Goal: Task Accomplishment & Management: Complete application form

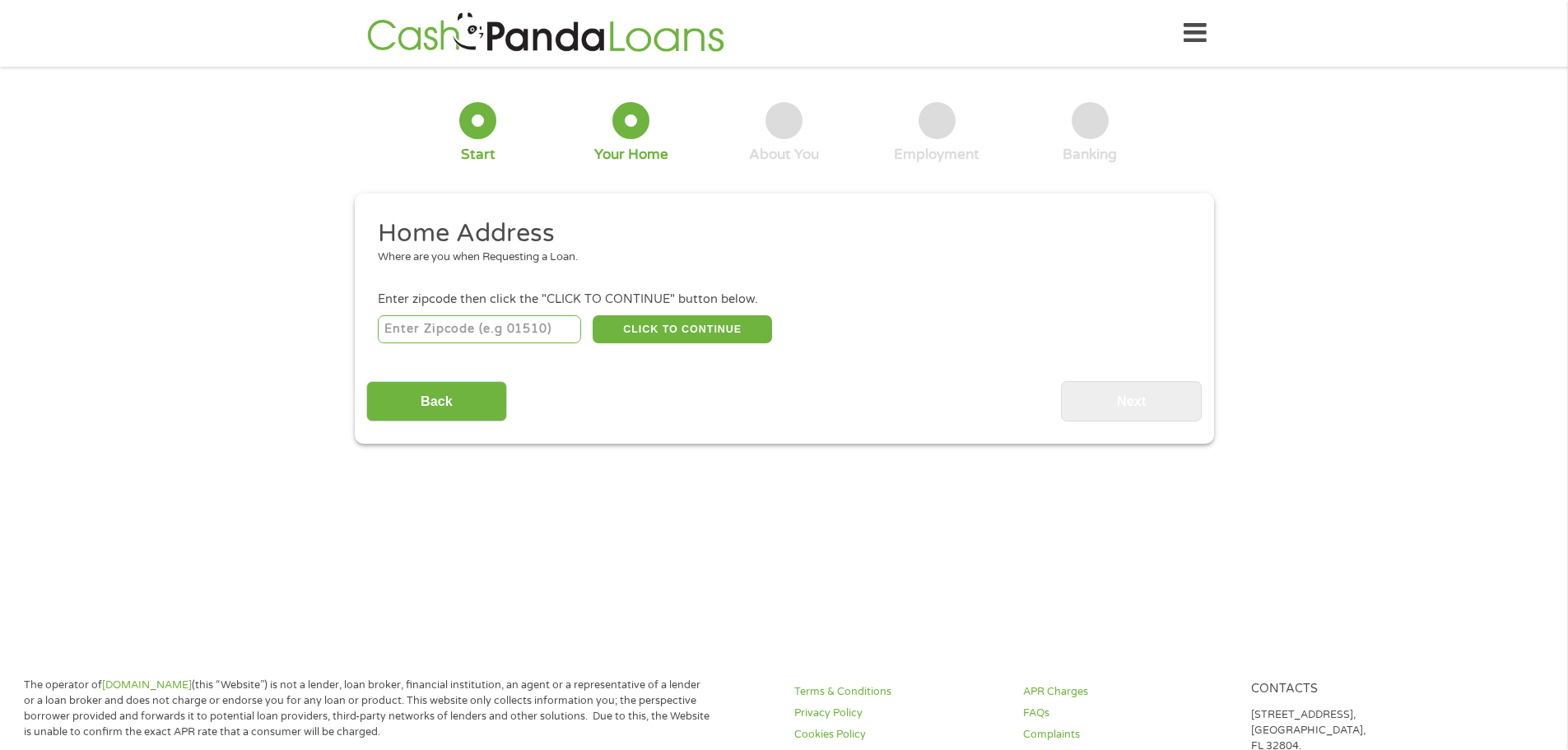
click at [489, 334] on input "number" at bounding box center [479, 329] width 204 height 28
type input "33064"
click at [659, 326] on button "CLICK TO CONTINUE" at bounding box center [683, 329] width 180 height 28
type input "33064"
type input "[GEOGRAPHIC_DATA]"
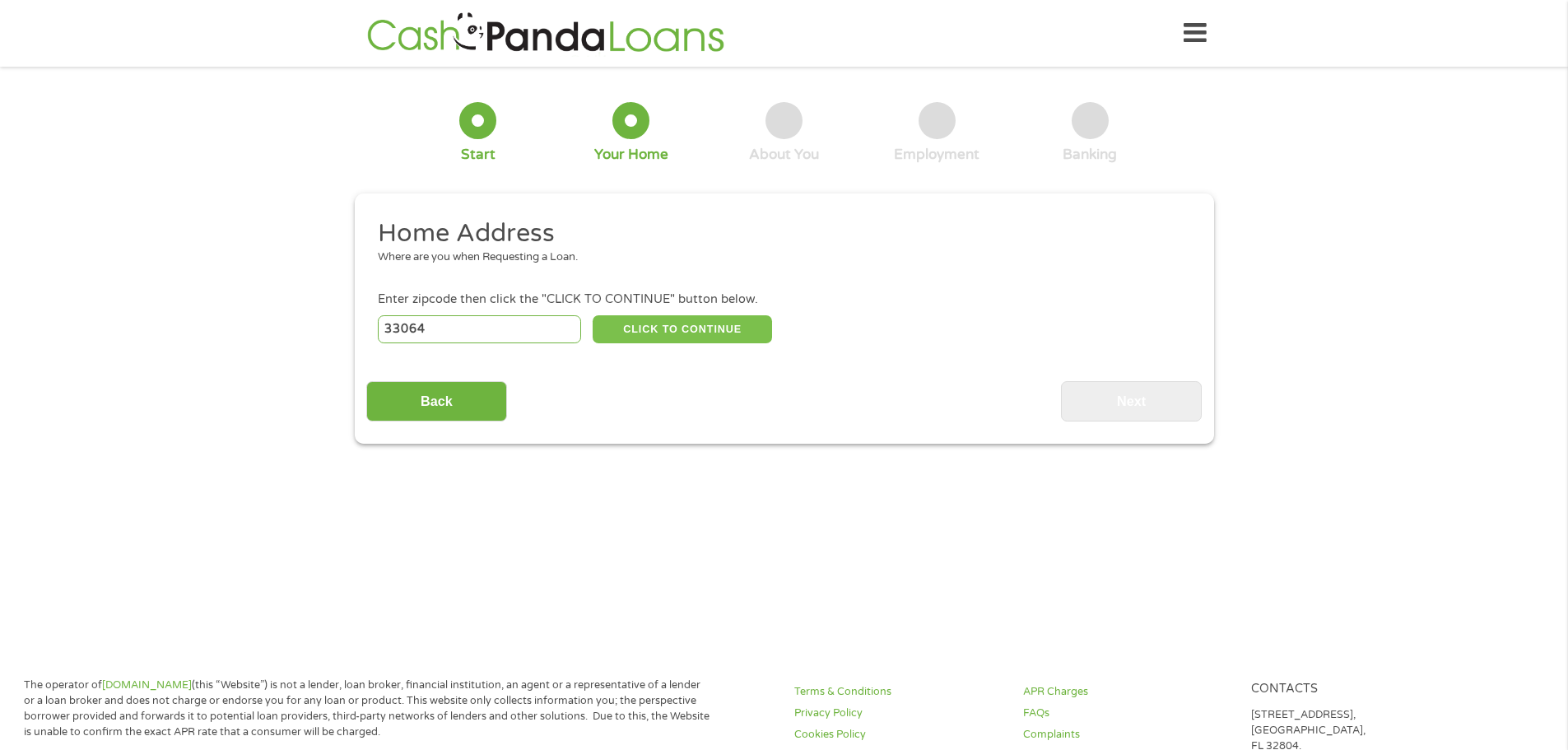
select select "[US_STATE]"
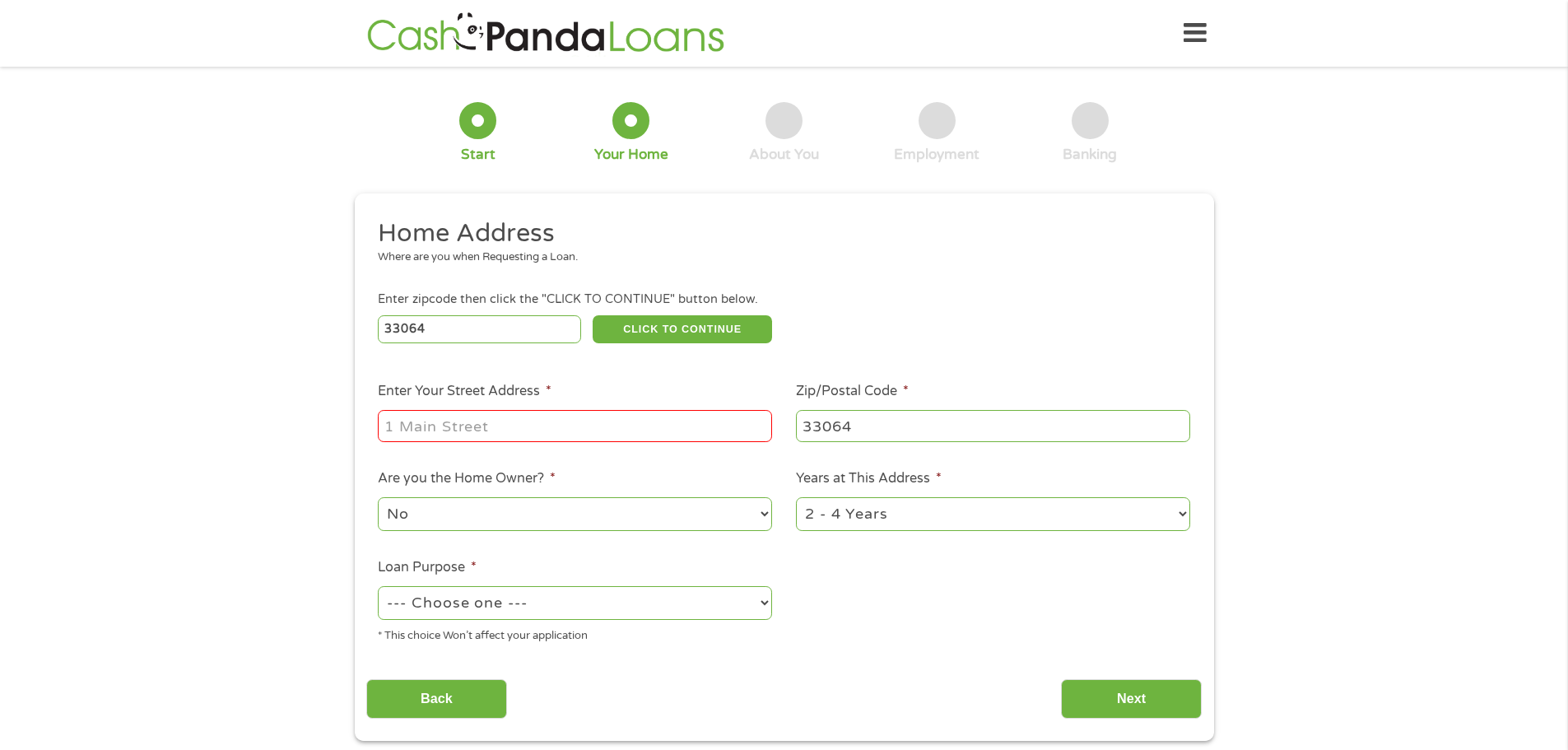
click at [492, 419] on input "Enter Your Street Address *" at bounding box center [575, 425] width 395 height 31
type input "[STREET_ADDRESS]"
click at [131, 198] on div "1 Start 2 Your Home 3 About You 4 Employment 5 Banking 6 This field is hidden w…" at bounding box center [784, 409] width 1568 height 662
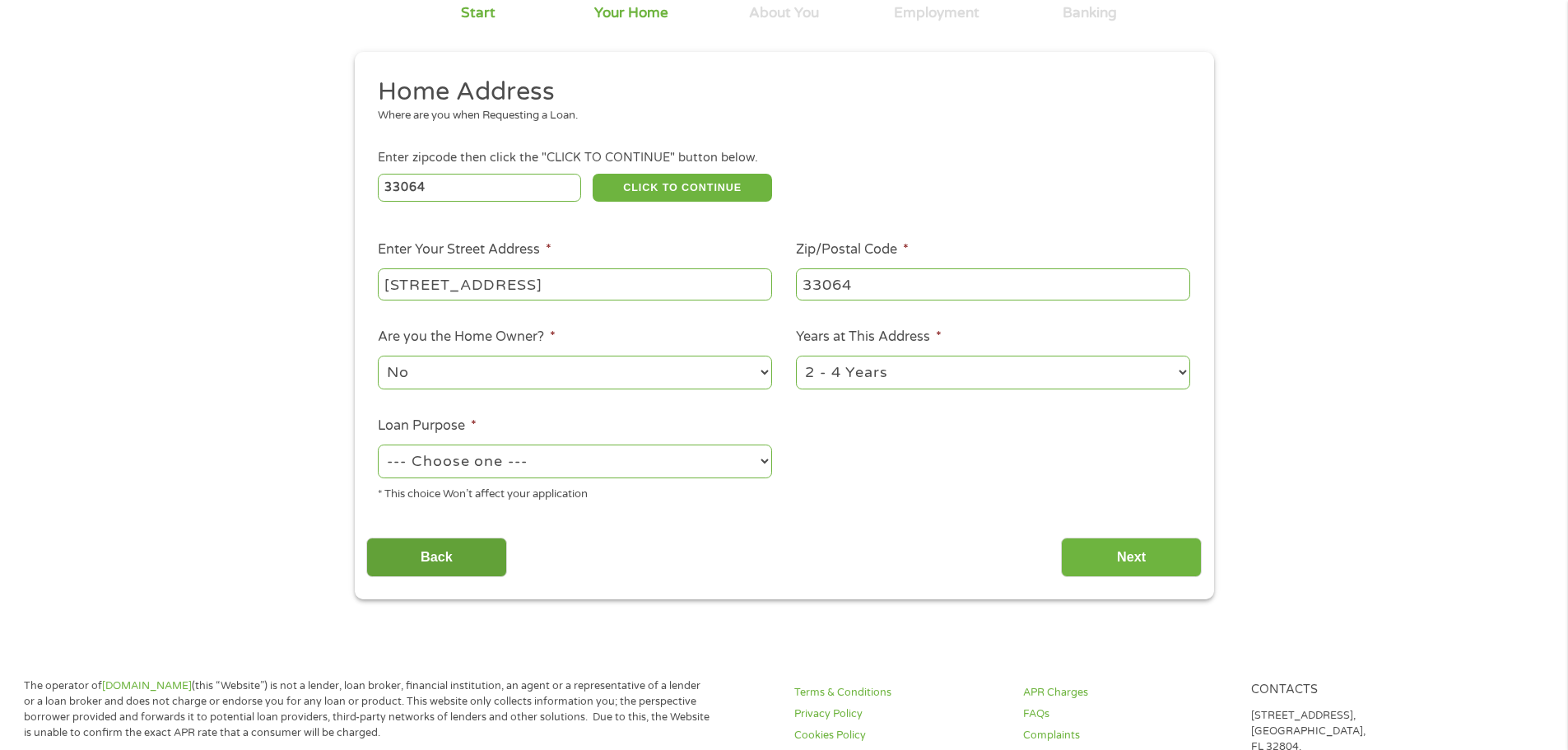
scroll to position [247, 0]
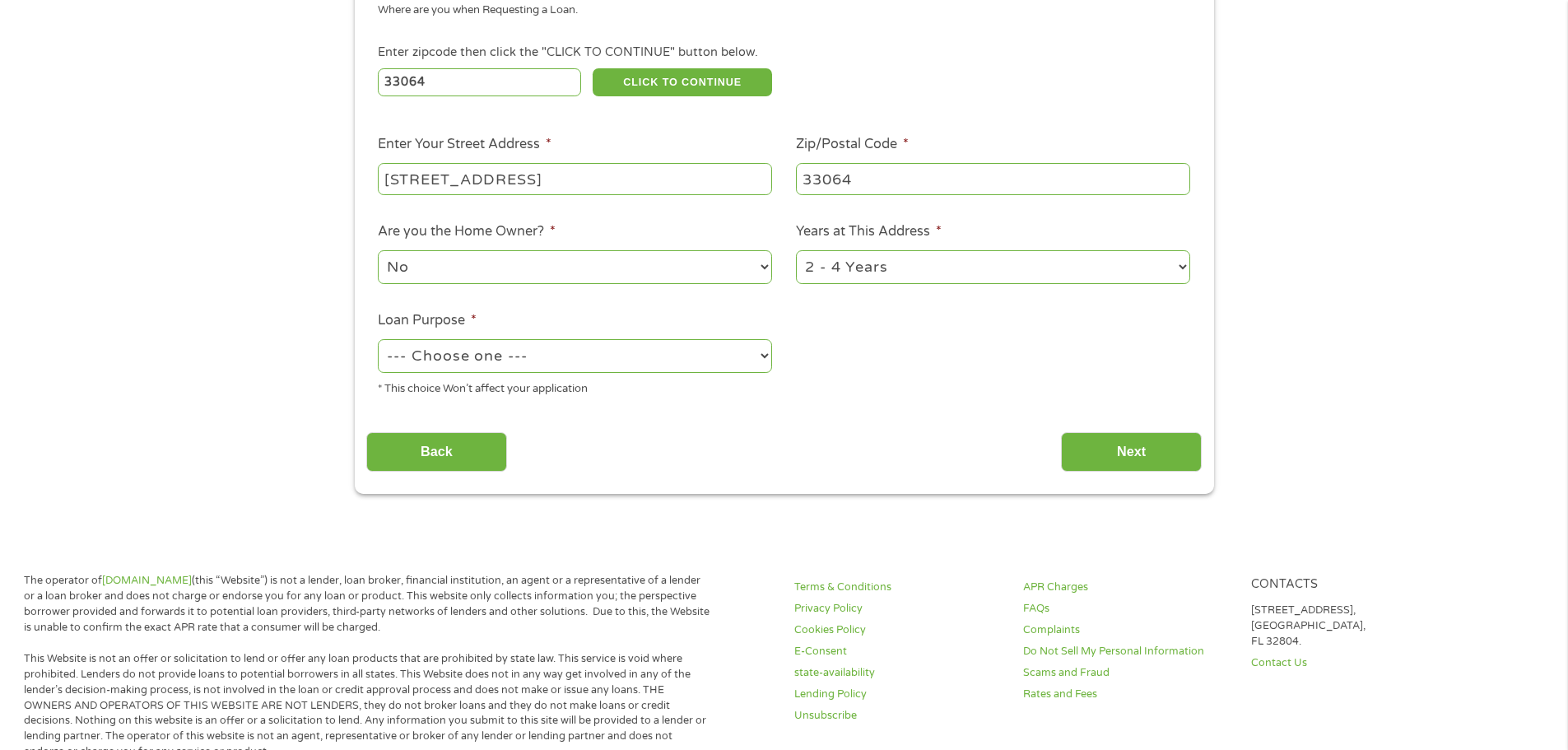
click at [525, 261] on select "No Yes" at bounding box center [575, 267] width 395 height 34
click at [527, 359] on select "--- Choose one --- Pay Bills Debt Consolidation Home Improvement Major Purchase…" at bounding box center [575, 355] width 395 height 34
select select "medicalexpenses"
click at [378, 339] on select "--- Choose one --- Pay Bills Debt Consolidation Home Improvement Major Purchase…" at bounding box center [575, 355] width 395 height 34
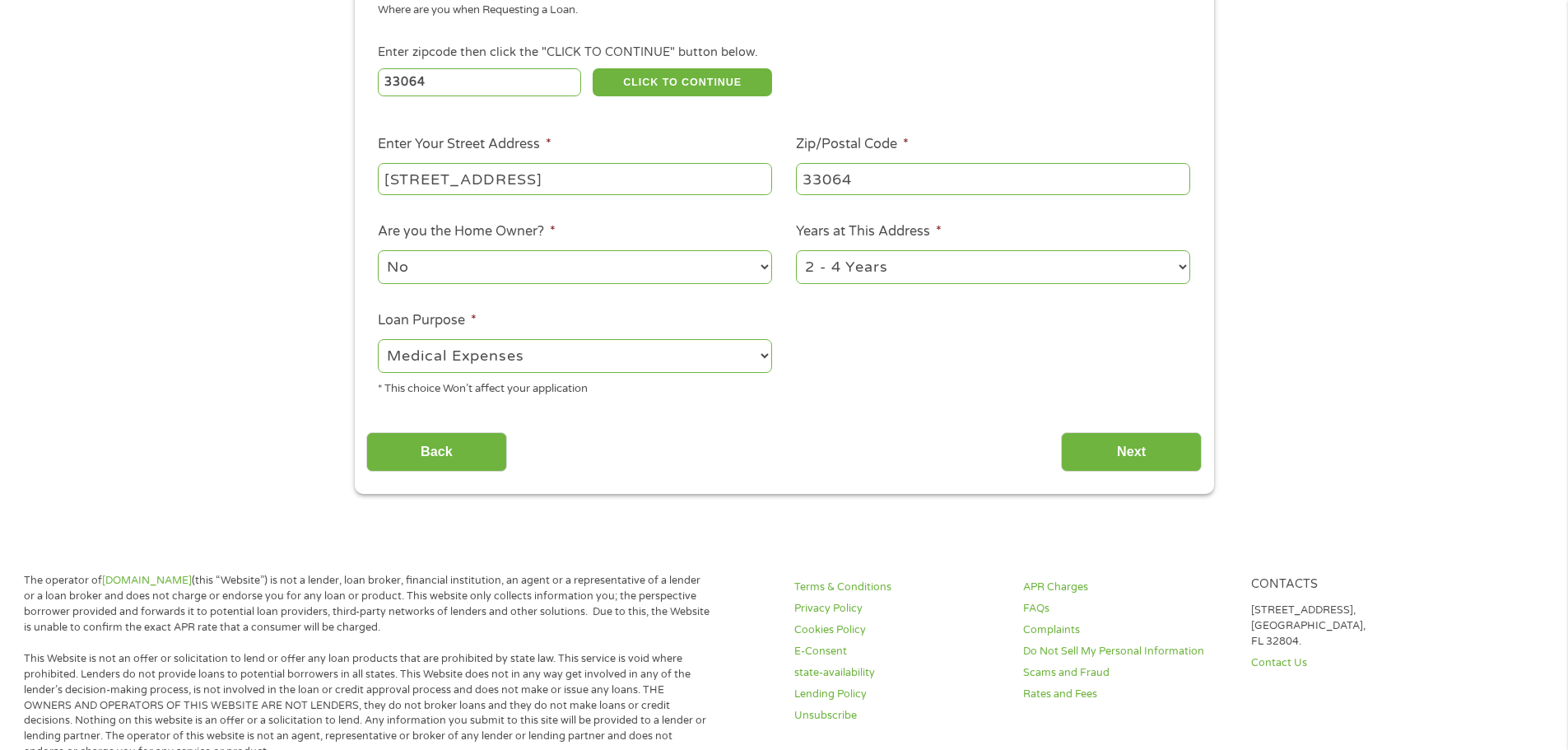
click at [894, 261] on select "1 Year or less 1 - 2 Years 2 - 4 Years Over 4 Years" at bounding box center [993, 267] width 395 height 34
select select "60months"
click at [796, 250] on select "1 Year or less 1 - 2 Years 2 - 4 Years Over 4 Years" at bounding box center [993, 267] width 395 height 34
click at [1111, 450] on input "Next" at bounding box center [1132, 451] width 140 height 40
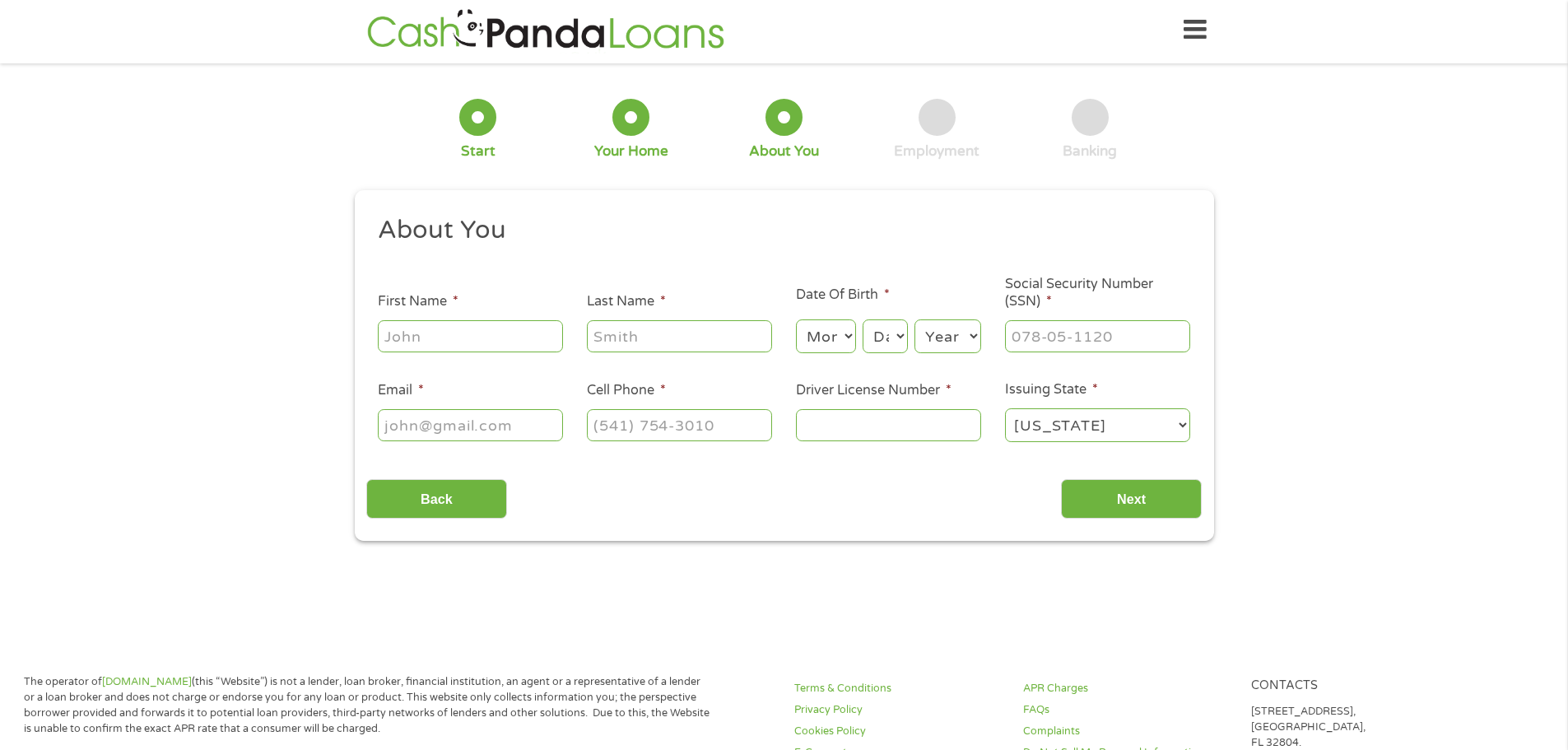
scroll to position [0, 0]
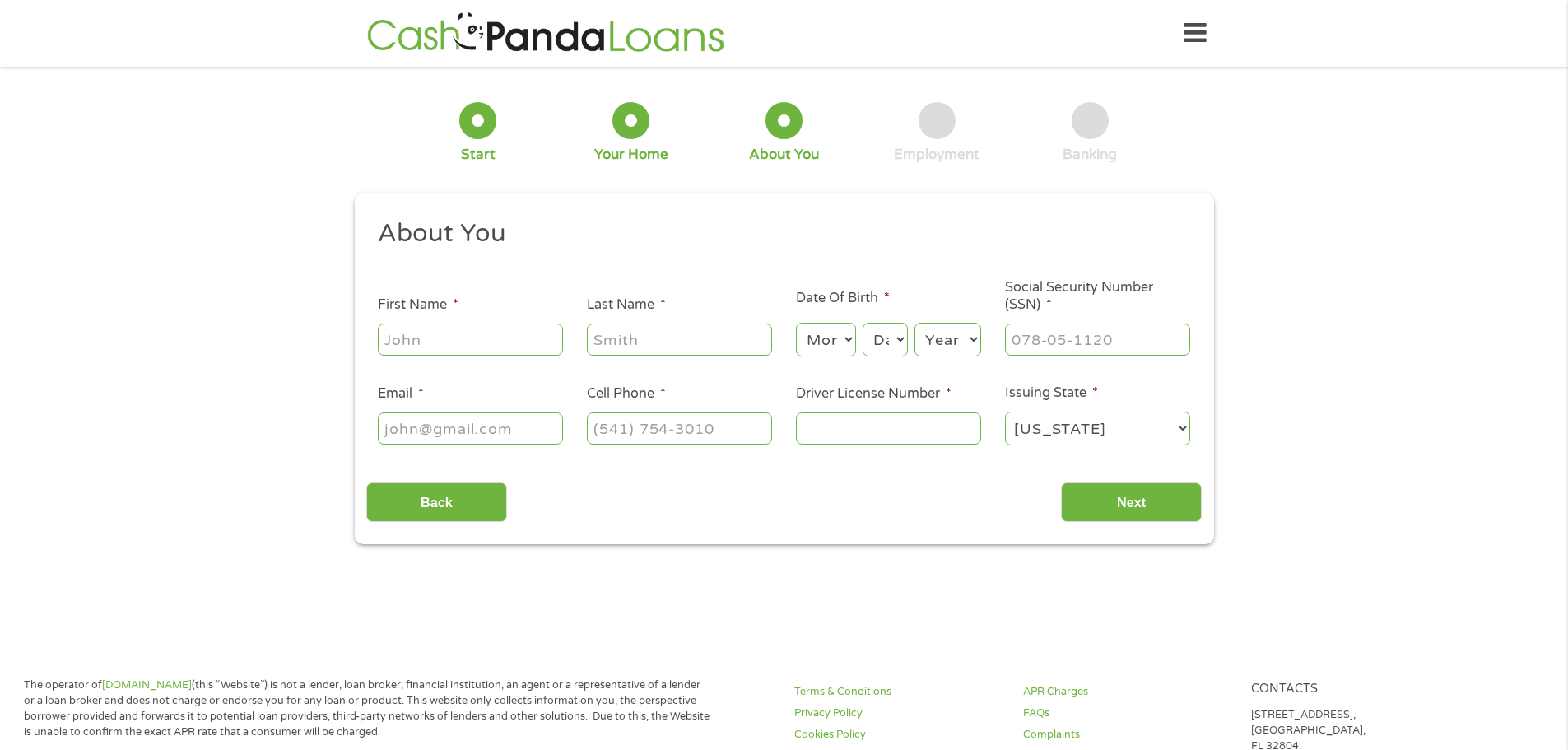
click at [471, 339] on input "First Name *" at bounding box center [470, 339] width 185 height 31
type input "Atrely"
type input "[PERSON_NAME]"
type input "[EMAIL_ADDRESS][DOMAIN_NAME]"
type input "[PHONE_NUMBER]"
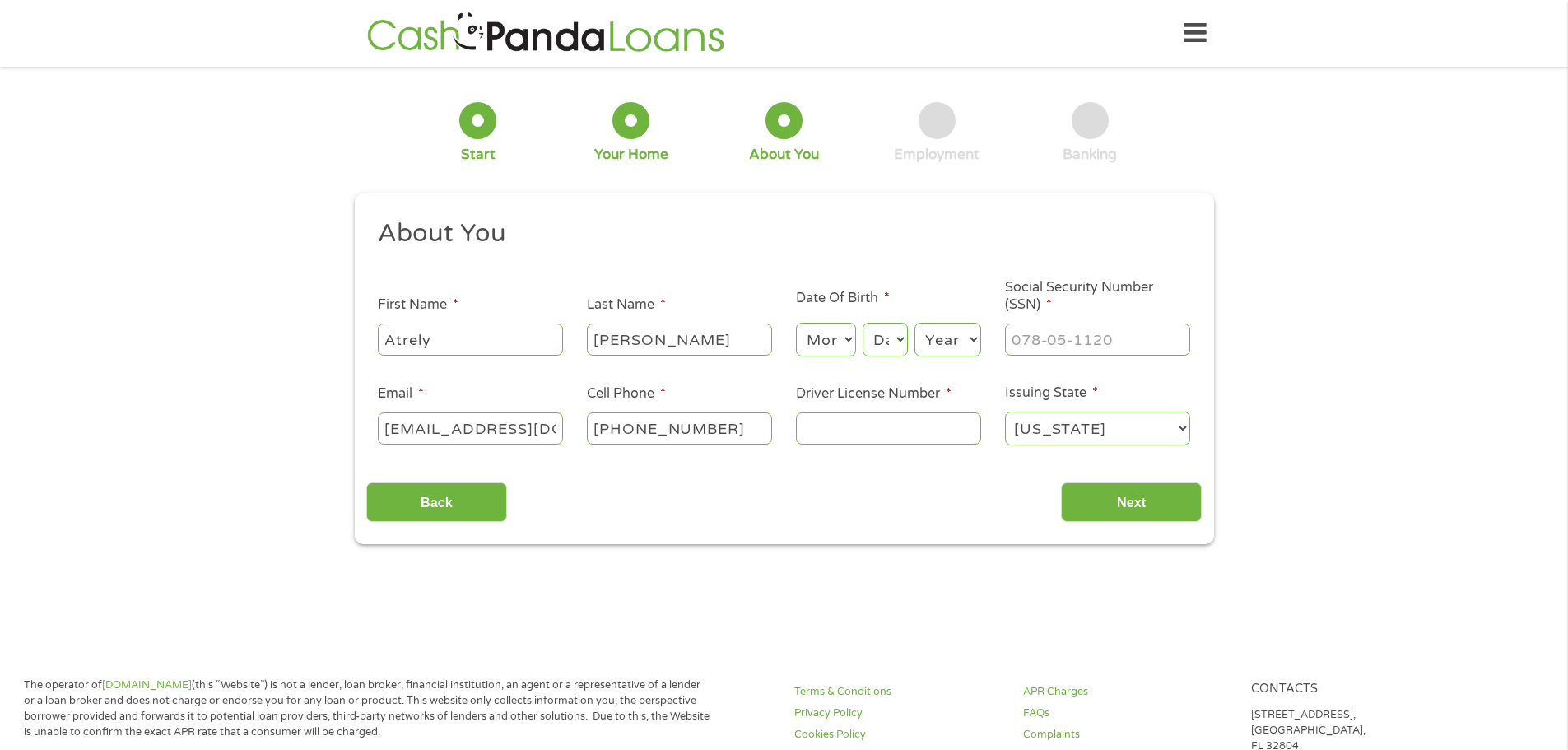
click at [834, 334] on select "Month 1 2 3 4 5 6 7 8 9 10 11 12" at bounding box center [826, 339] width 60 height 34
select select "6"
click at [796, 323] on select "Month 1 2 3 4 5 6 7 8 9 10 11 12" at bounding box center [826, 339] width 60 height 34
click at [889, 330] on select "Day 1 2 3 4 5 6 7 8 9 10 11 12 13 14 15 16 17 18 19 20 21 22 23 24 25 26 27 28 …" at bounding box center [884, 339] width 44 height 34
select select "22"
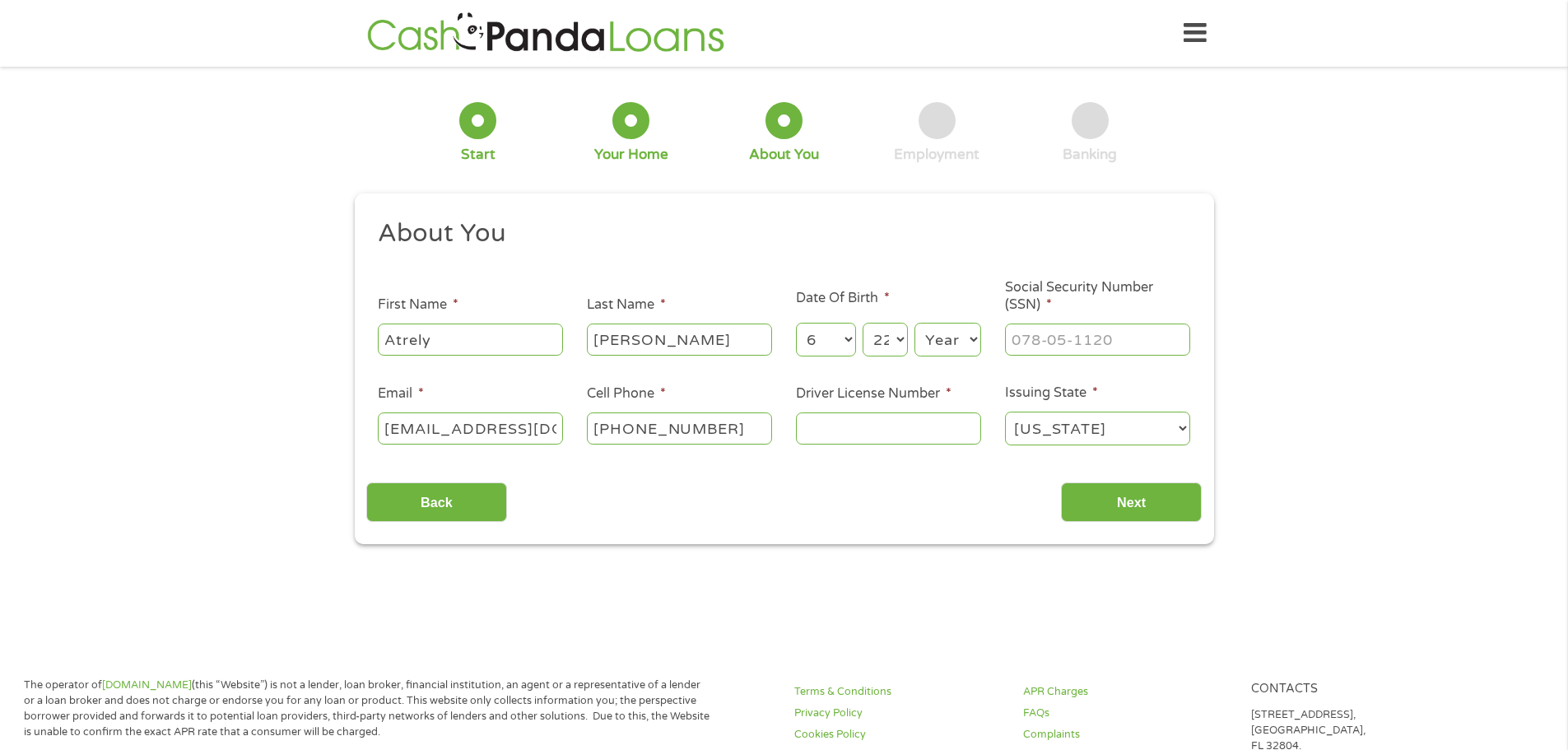
click at [862, 323] on select "Day 1 2 3 4 5 6 7 8 9 10 11 12 13 14 15 16 17 18 19 20 21 22 23 24 25 26 27 28 …" at bounding box center [884, 339] width 44 height 34
click at [962, 328] on select "Year [DATE] 2006 2005 2004 2003 2002 2001 2000 1999 1998 1997 1996 1995 1994 19…" at bounding box center [948, 339] width 67 height 34
select select "1966"
click at [915, 323] on select "Year [DATE] 2006 2005 2004 2003 2002 2001 2000 1999 1998 1997 1996 1995 1994 19…" at bounding box center [948, 339] width 67 height 34
click at [1066, 328] on input "___-__-____" at bounding box center [1098, 339] width 185 height 31
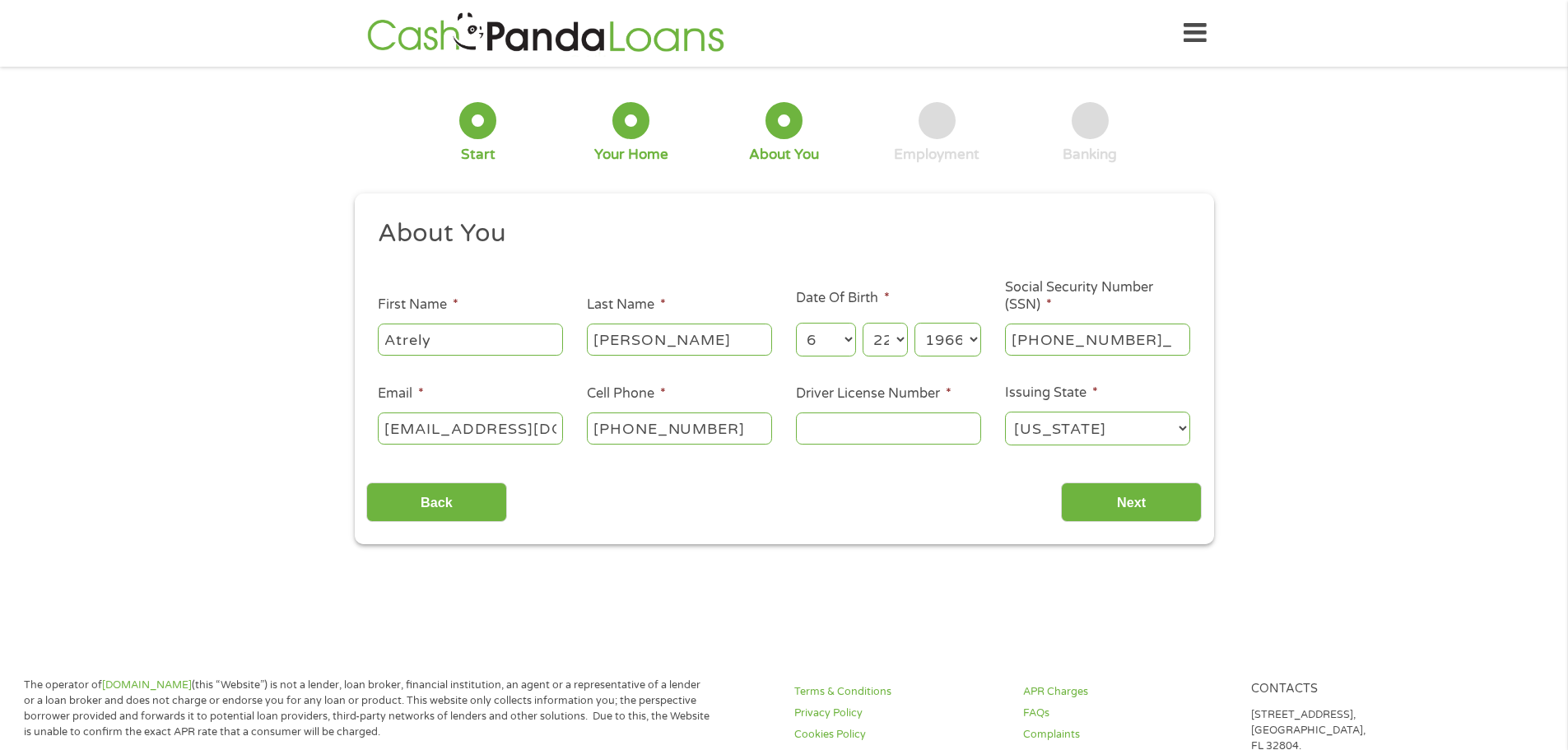
type input "263-63-1222"
click at [940, 427] on input "Driver License Number *" at bounding box center [888, 427] width 185 height 31
type input "M265000662220"
click at [1128, 491] on input "Next" at bounding box center [1132, 502] width 140 height 40
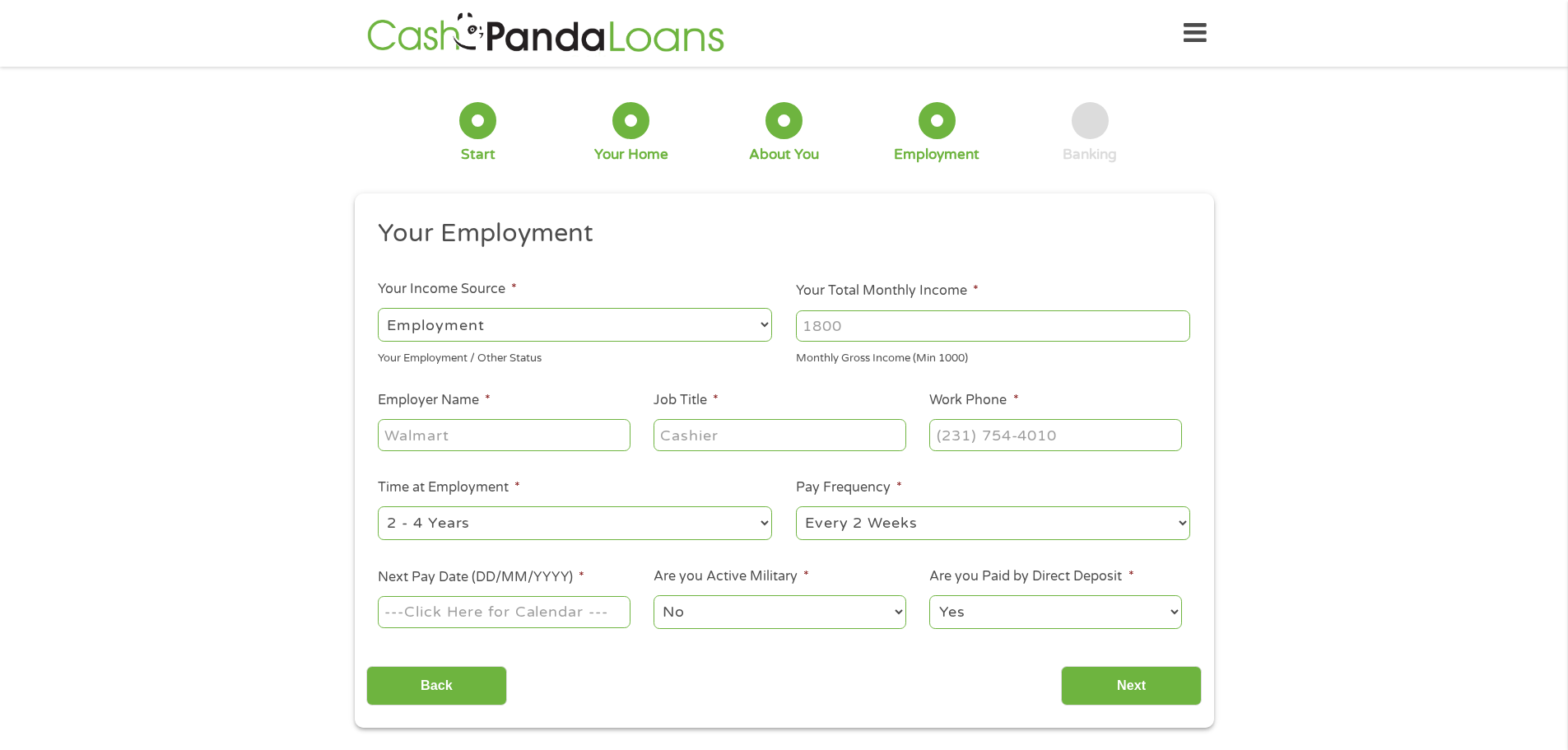
scroll to position [6, 6]
click at [919, 316] on input "Your Total Monthly Income *" at bounding box center [993, 325] width 395 height 31
type input "6200"
click at [506, 429] on input "Employer Name *" at bounding box center [503, 434] width 252 height 31
type input "Ryder"
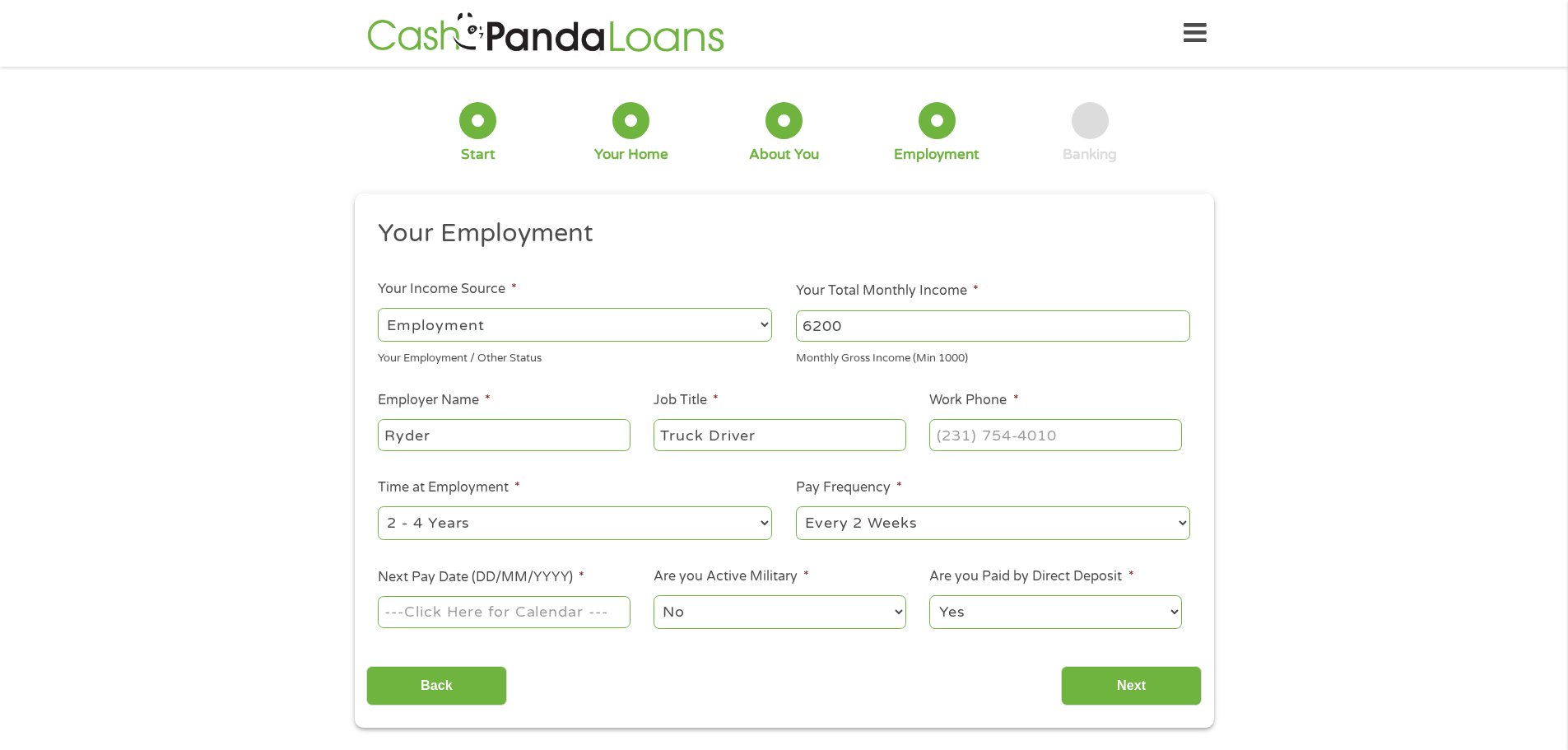
type input "Truck Driver"
type input "[PHONE_NUMBER]"
select select "60months"
select select "weekly"
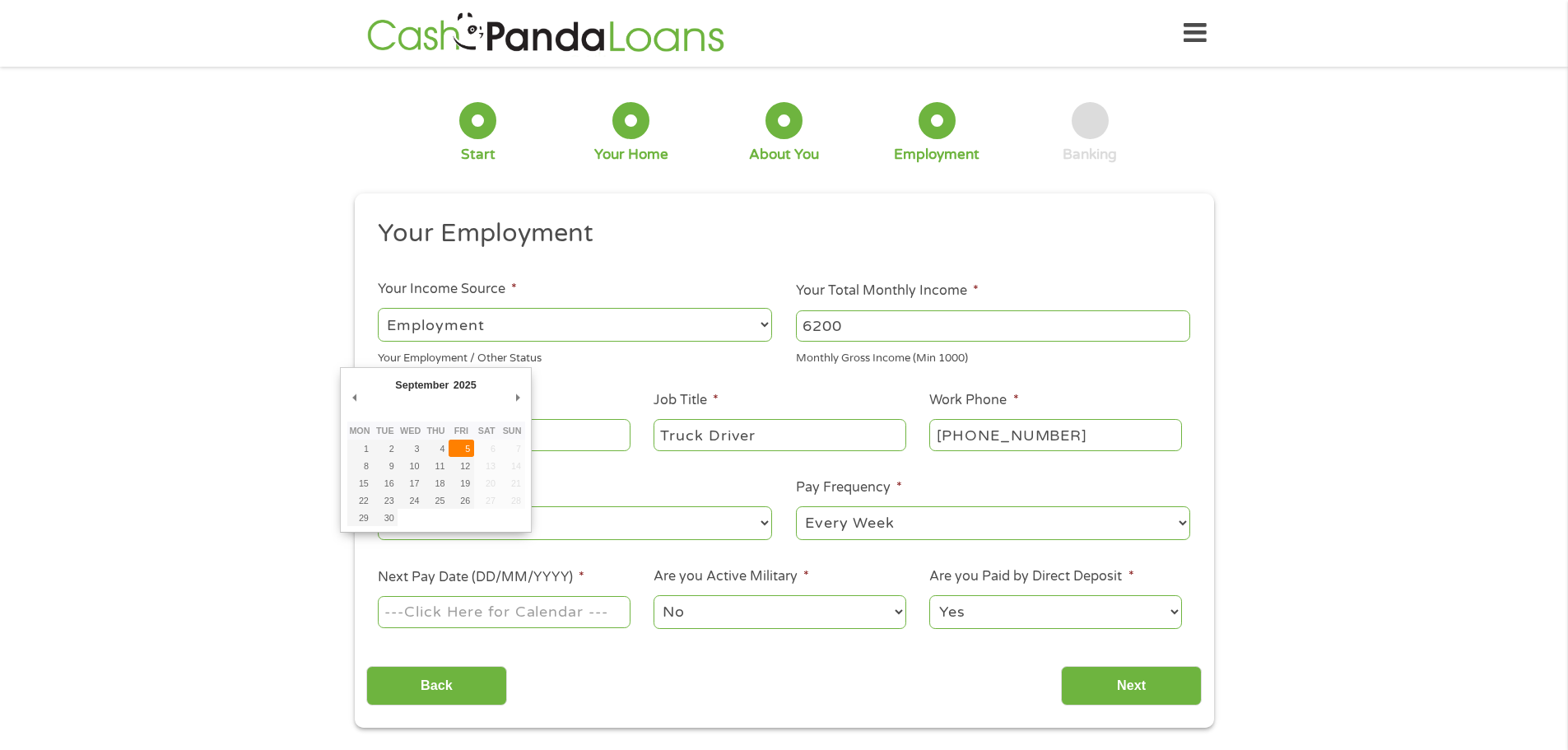
type input "[DATE]"
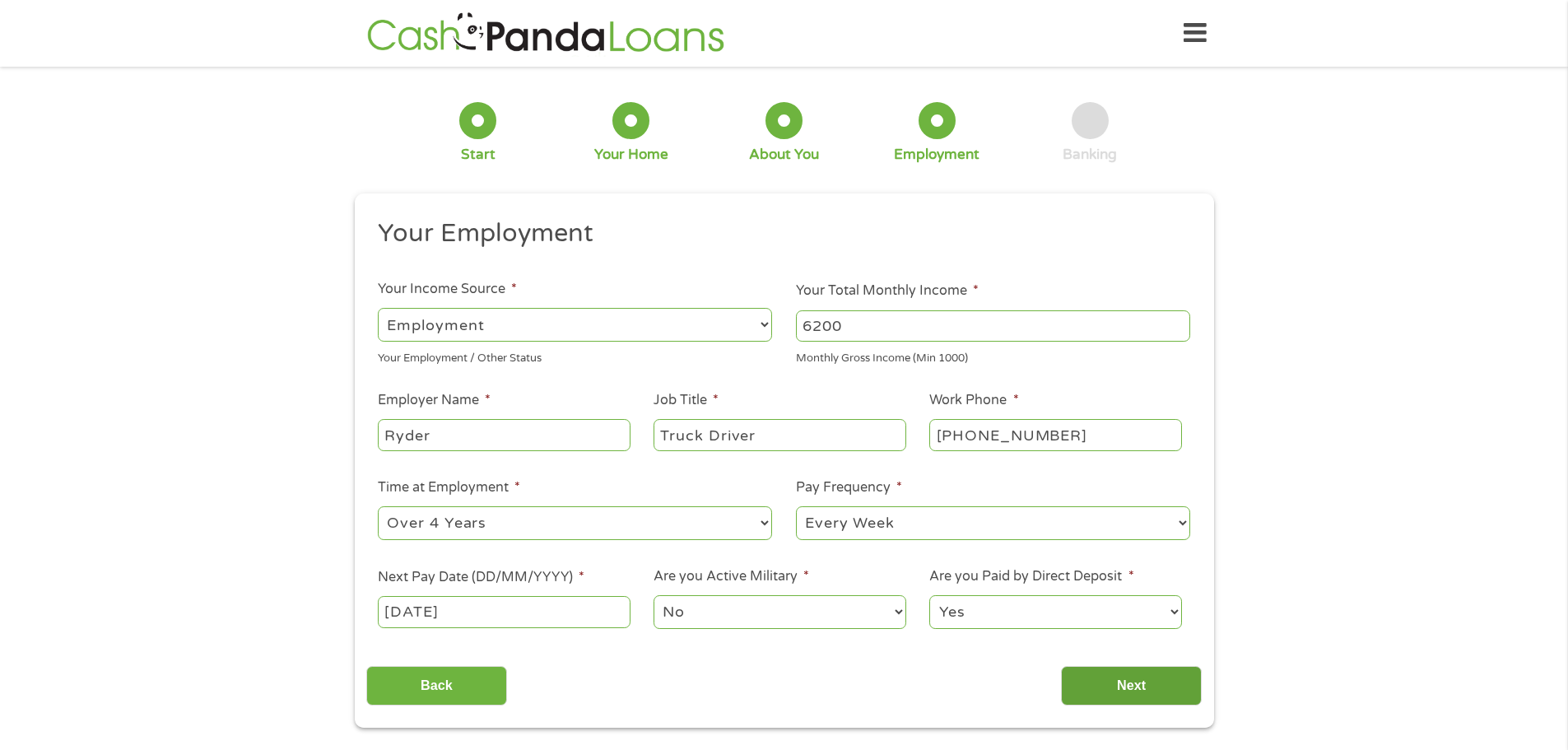
click at [1118, 687] on input "Next" at bounding box center [1132, 685] width 140 height 40
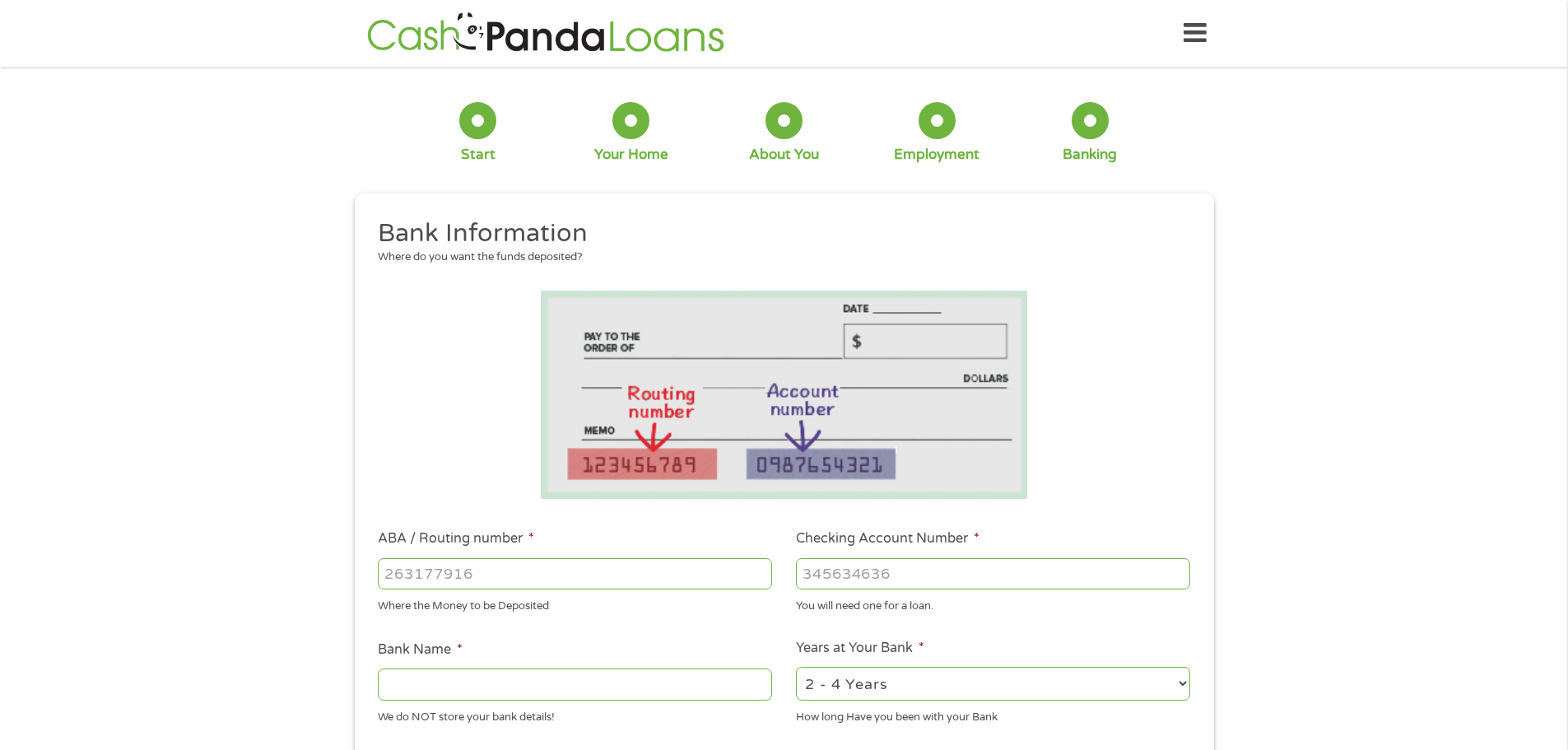
click at [504, 568] on input "ABA / Routing number *" at bounding box center [575, 573] width 395 height 31
type input "267084131"
type input "JP MORGAN CHASE BANK NA"
type input "567189508"
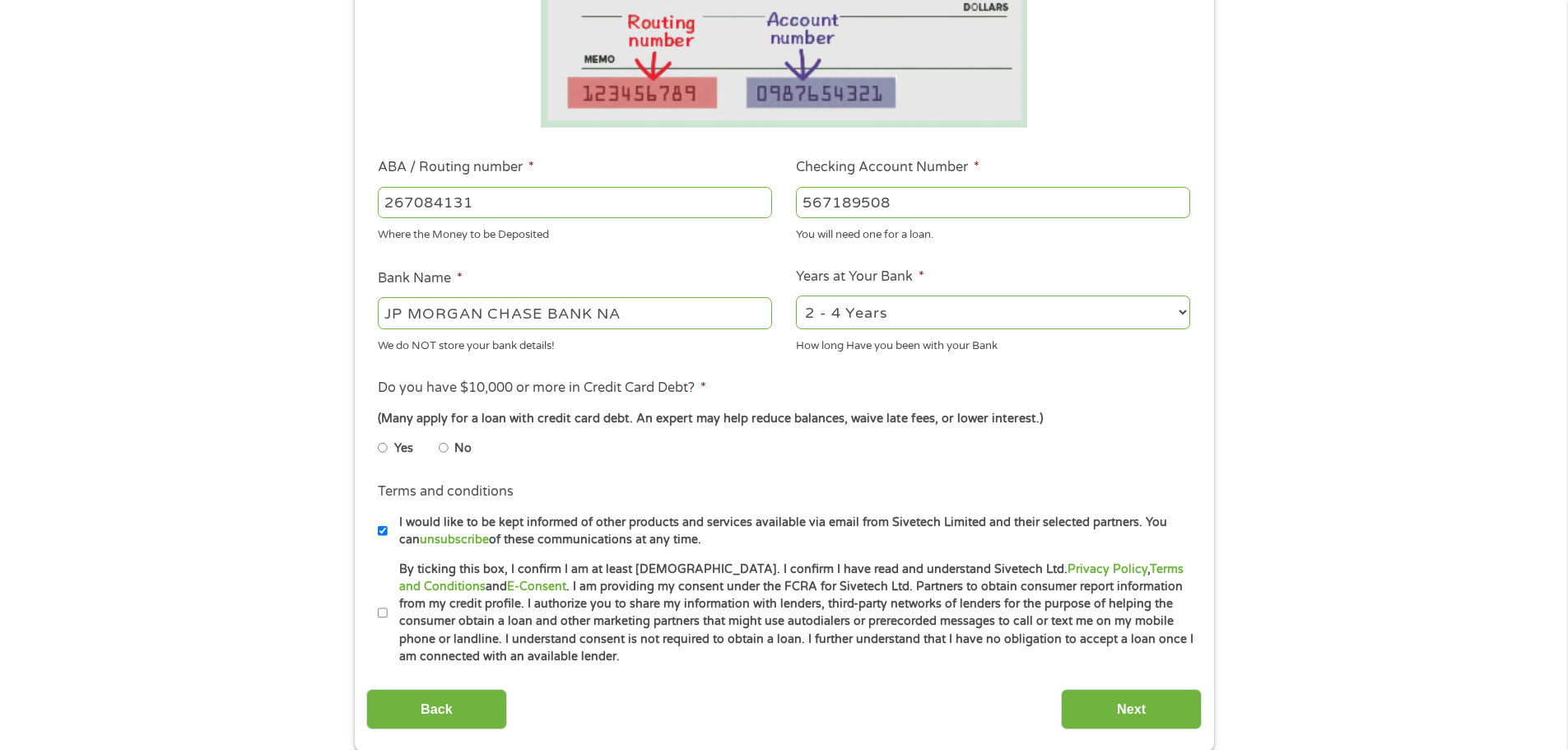
scroll to position [411, 0]
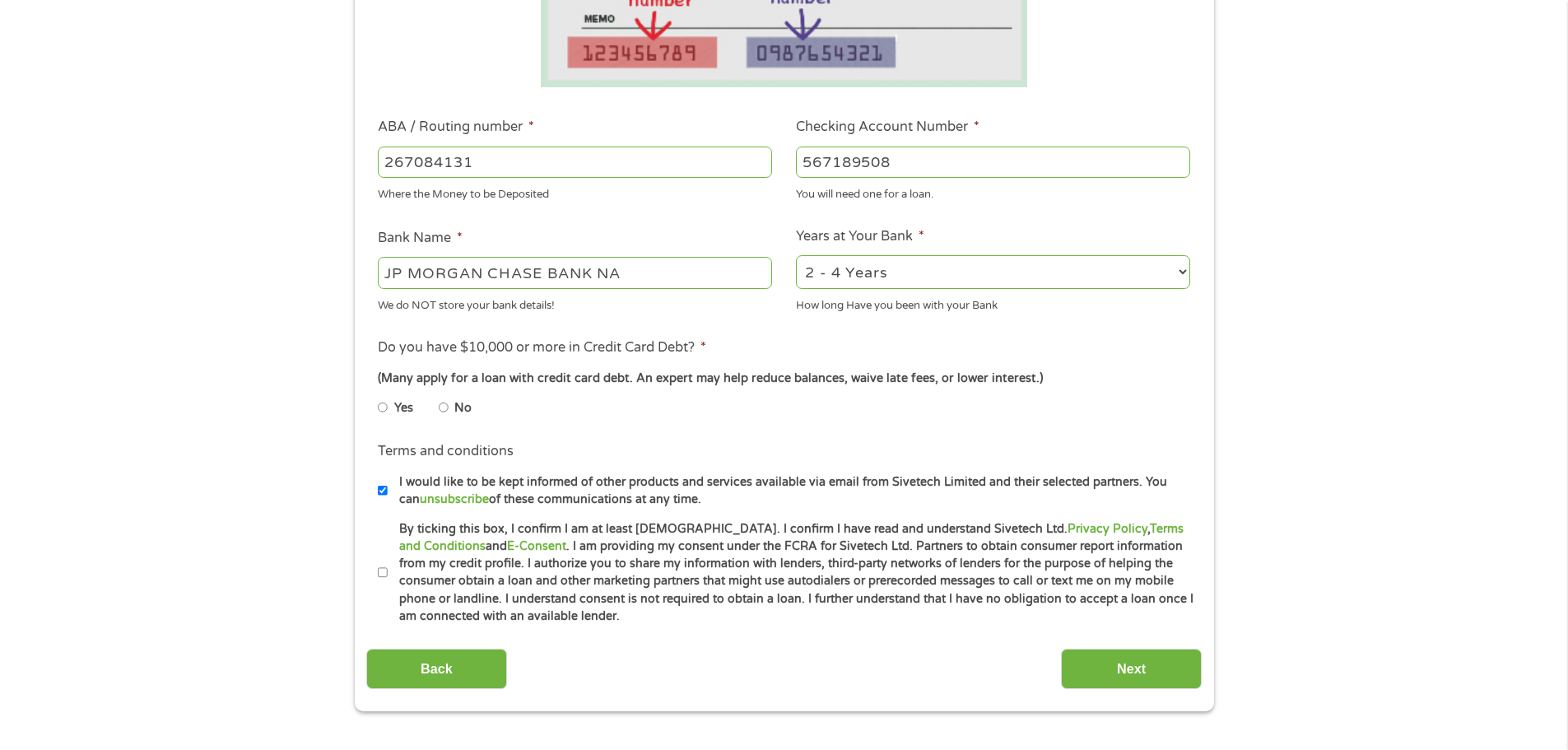
click at [964, 266] on select "2 - 4 Years 6 - 12 Months 1 - 2 Years Over 4 Years" at bounding box center [993, 272] width 395 height 34
select select "60months"
click at [796, 255] on select "2 - 4 Years 6 - 12 Months 1 - 2 Years Over 4 Years" at bounding box center [993, 272] width 395 height 34
click at [443, 400] on input "No" at bounding box center [444, 408] width 10 height 27
radio input "true"
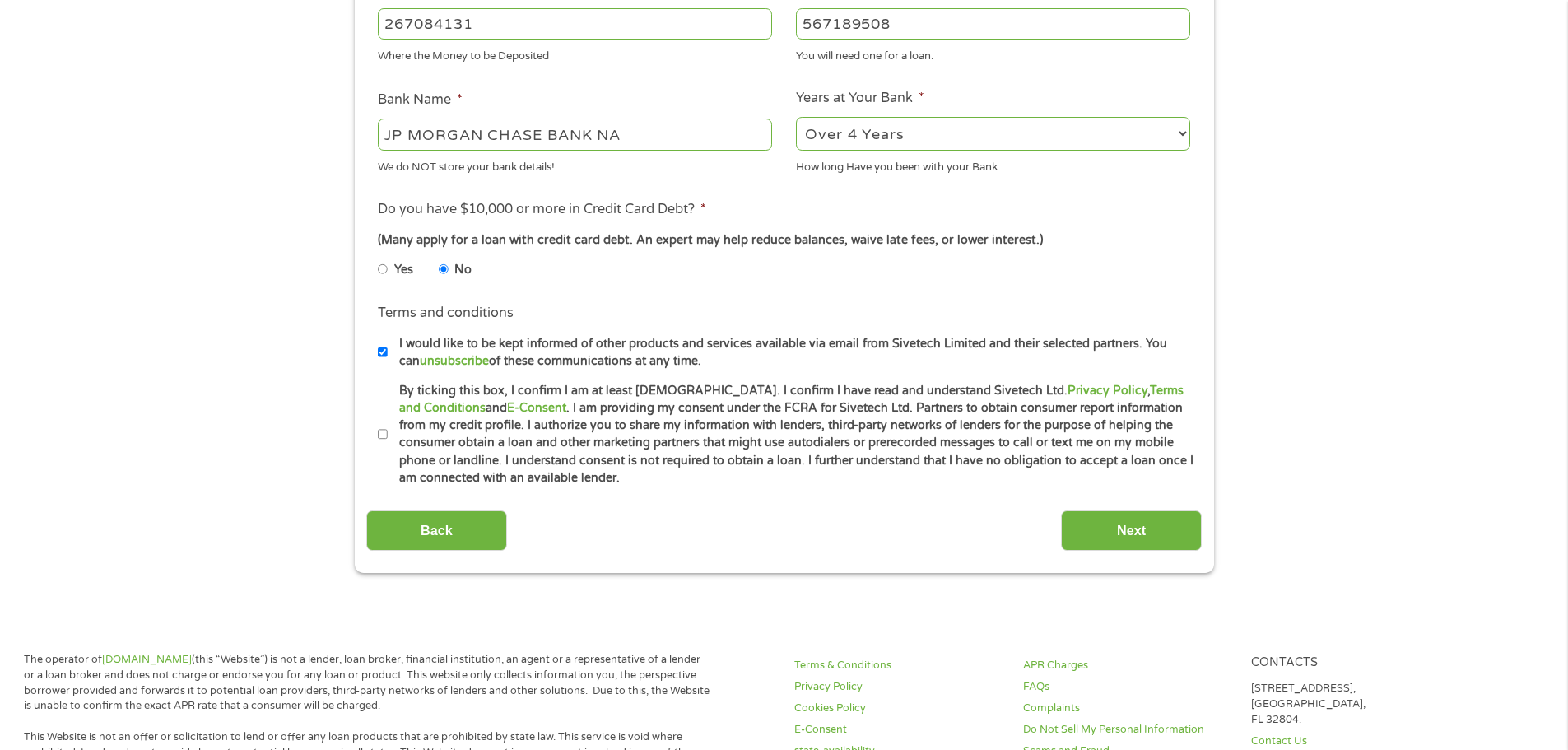
scroll to position [576, 0]
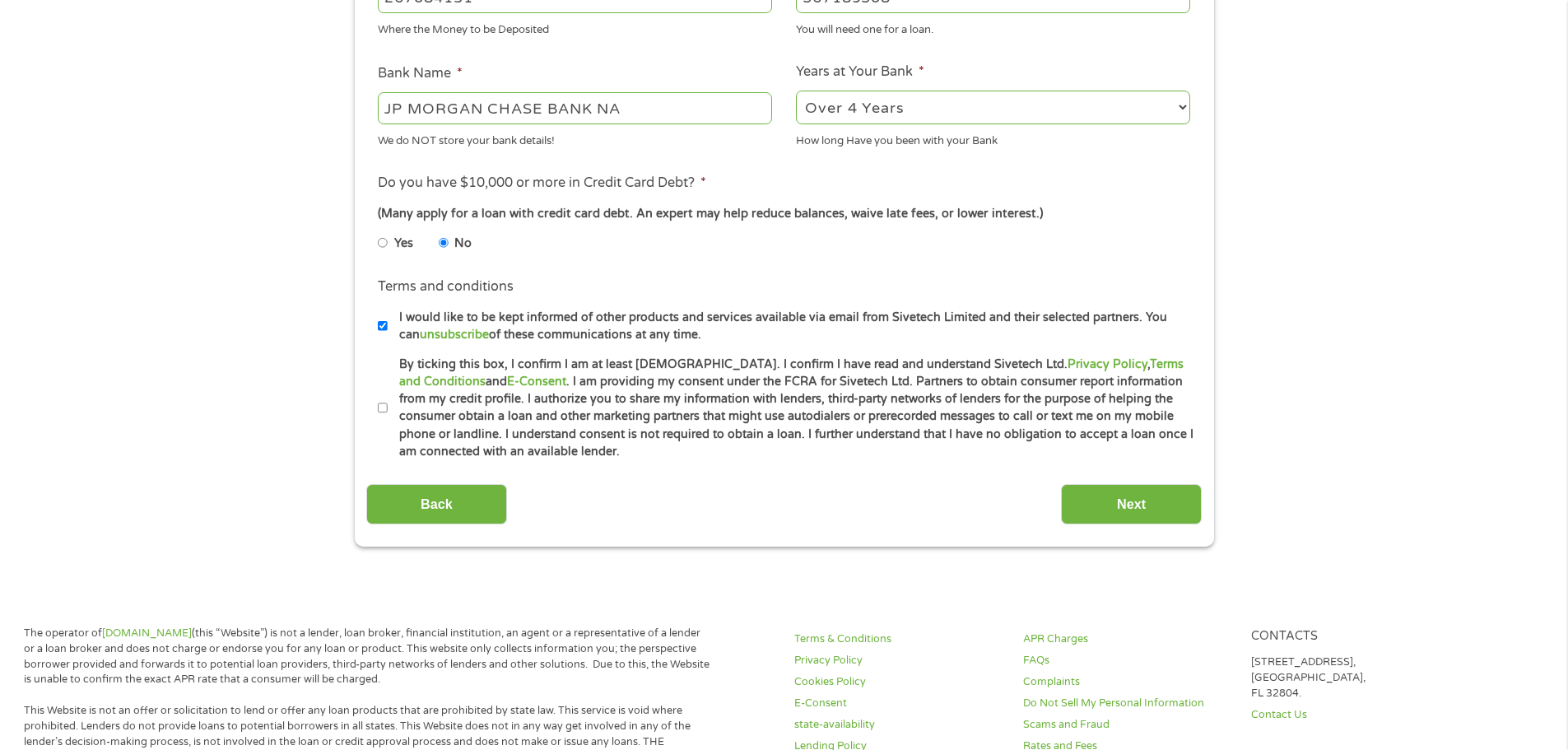
click at [381, 411] on input "By ticking this box, I confirm I am at least [DEMOGRAPHIC_DATA]. I confirm I ha…" at bounding box center [382, 408] width 10 height 27
checkbox input "true"
click at [1156, 512] on input "Next" at bounding box center [1132, 503] width 140 height 40
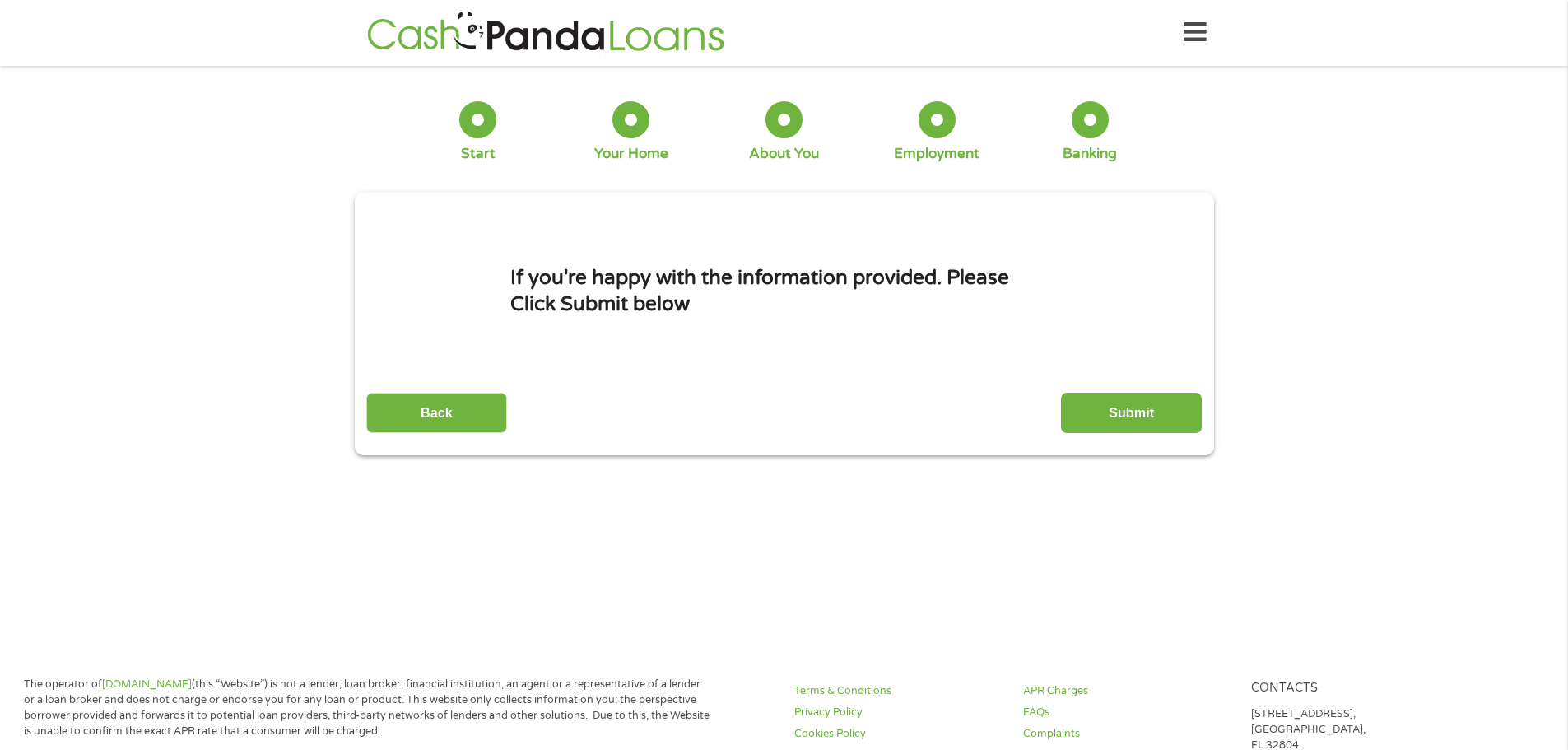
scroll to position [0, 0]
click at [1152, 402] on input "Submit" at bounding box center [1132, 413] width 140 height 40
